Goal: Transaction & Acquisition: Purchase product/service

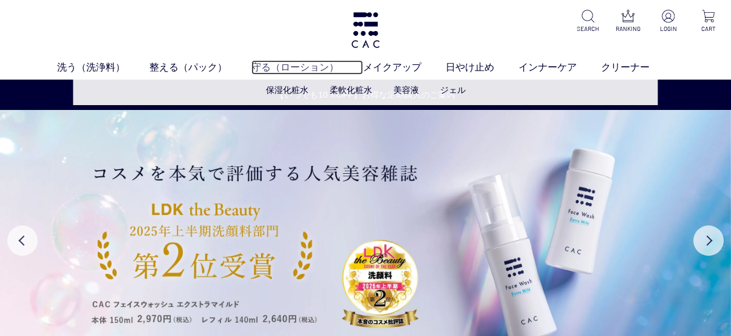
click at [260, 63] on link "守る（ローション）" at bounding box center [307, 67] width 112 height 15
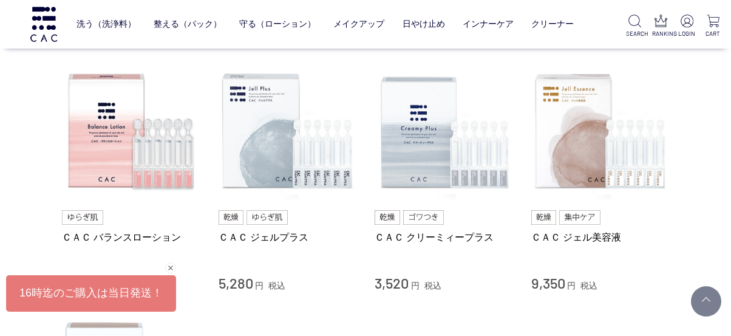
scroll to position [485, 0]
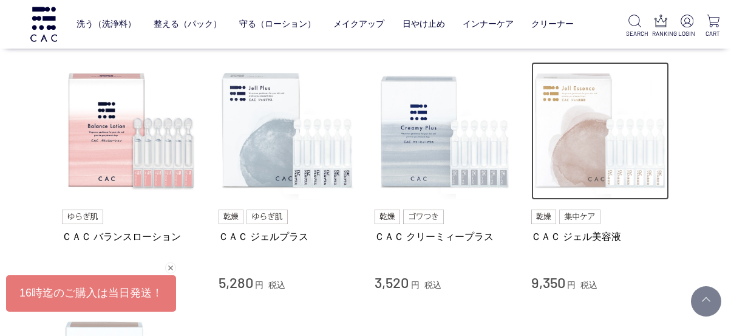
click at [604, 146] on img at bounding box center [600, 131] width 138 height 138
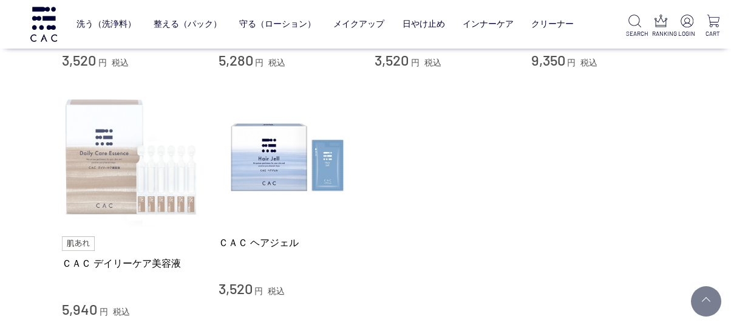
scroll to position [728, 0]
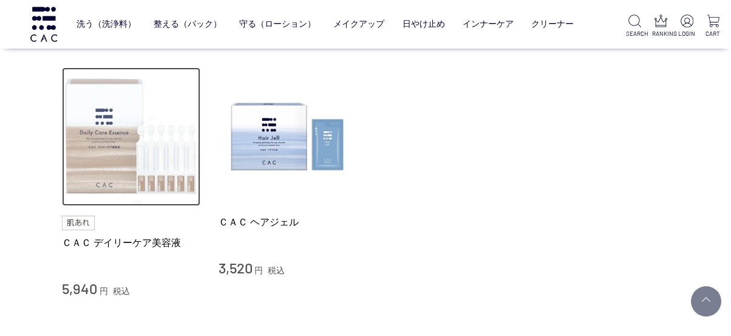
click at [123, 151] on img at bounding box center [131, 136] width 138 height 138
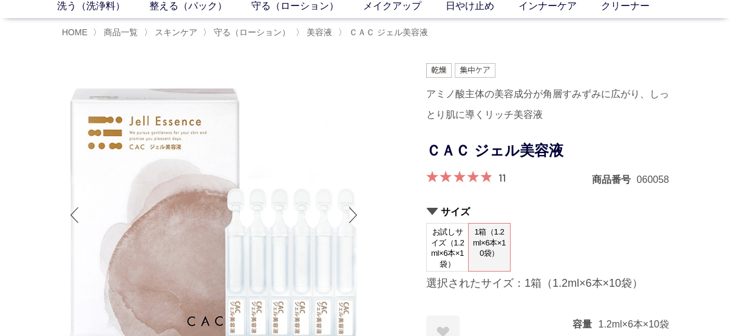
scroll to position [61, 0]
click at [447, 259] on span "お試しサイズ（1.2ml×6本×1袋）" at bounding box center [447, 248] width 41 height 49
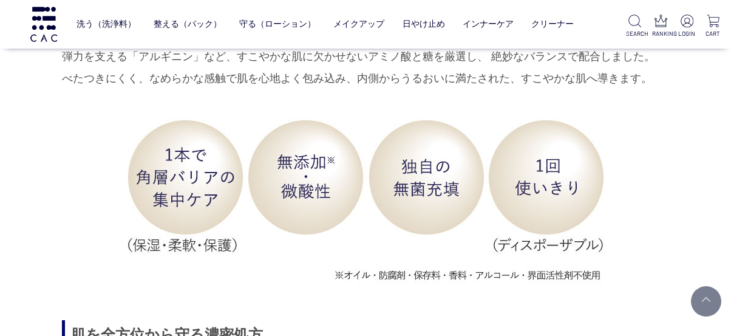
scroll to position [1335, 0]
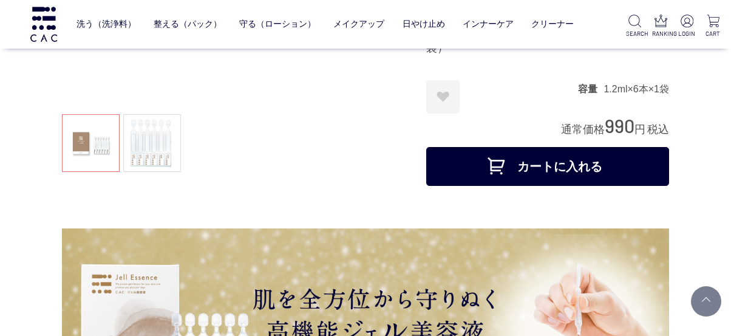
scroll to position [243, 0]
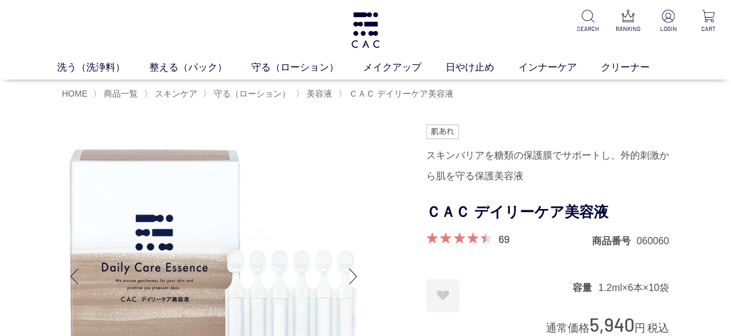
click at [712, 106] on div "HOME 〉 商品一覧 〉 スキンケア 〉 守る（ローション） 〉 美容液 〉 ＣＡＣ デイリーケア美容液" at bounding box center [365, 92] width 731 height 27
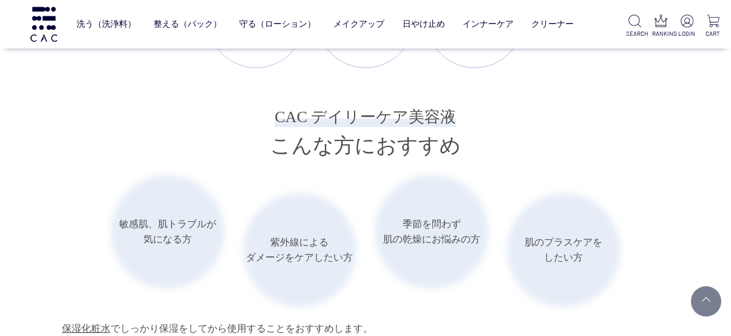
scroll to position [1760, 0]
